Goal: Task Accomplishment & Management: Complete application form

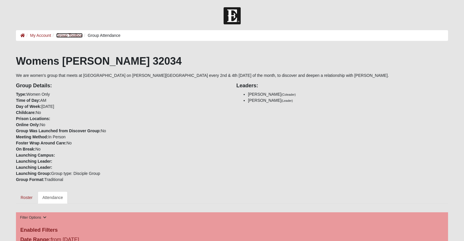
click at [81, 33] on link "Group Toolbox" at bounding box center [69, 35] width 26 height 5
click at [26, 203] on link "Roster" at bounding box center [26, 197] width 21 height 12
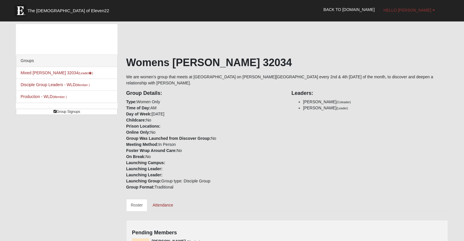
click at [397, 12] on span "Hello [PERSON_NAME]" at bounding box center [407, 10] width 48 height 5
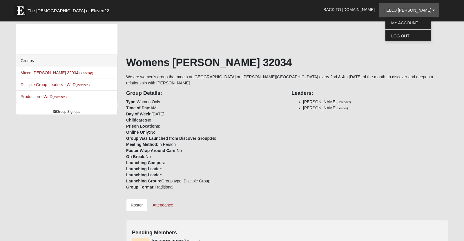
click at [369, 28] on div "Womens Sanders 32034 We are women's group that meets at Holy Grounds on Amelia …" at bounding box center [287, 201] width 322 height 355
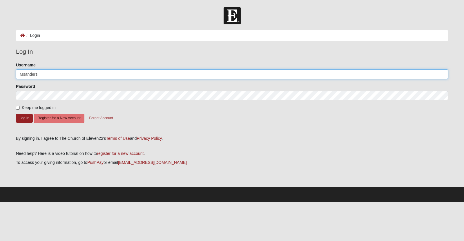
click at [16, 79] on div at bounding box center [16, 79] width 0 height 0
click at [44, 73] on input "Msanders" at bounding box center [232, 74] width 432 height 10
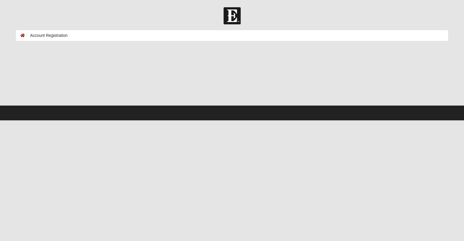
select select "2"
select select "15"
select select "1968"
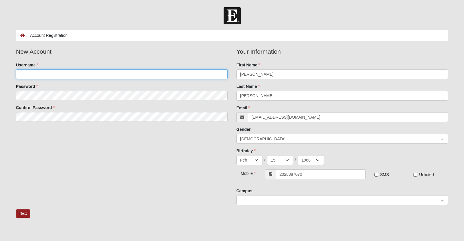
click at [124, 77] on input "Username" at bounding box center [122, 74] width 212 height 10
type input "e"
type input "[PERSON_NAME][EMAIL_ADDRESS][DOMAIN_NAME]"
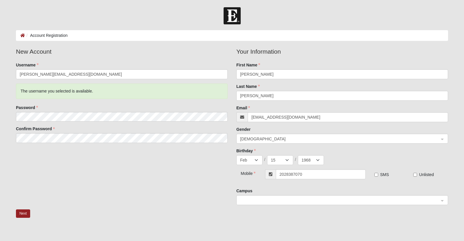
click at [378, 216] on div "Next" at bounding box center [232, 217] width 441 height 17
